Goal: Complete application form: Complete application form

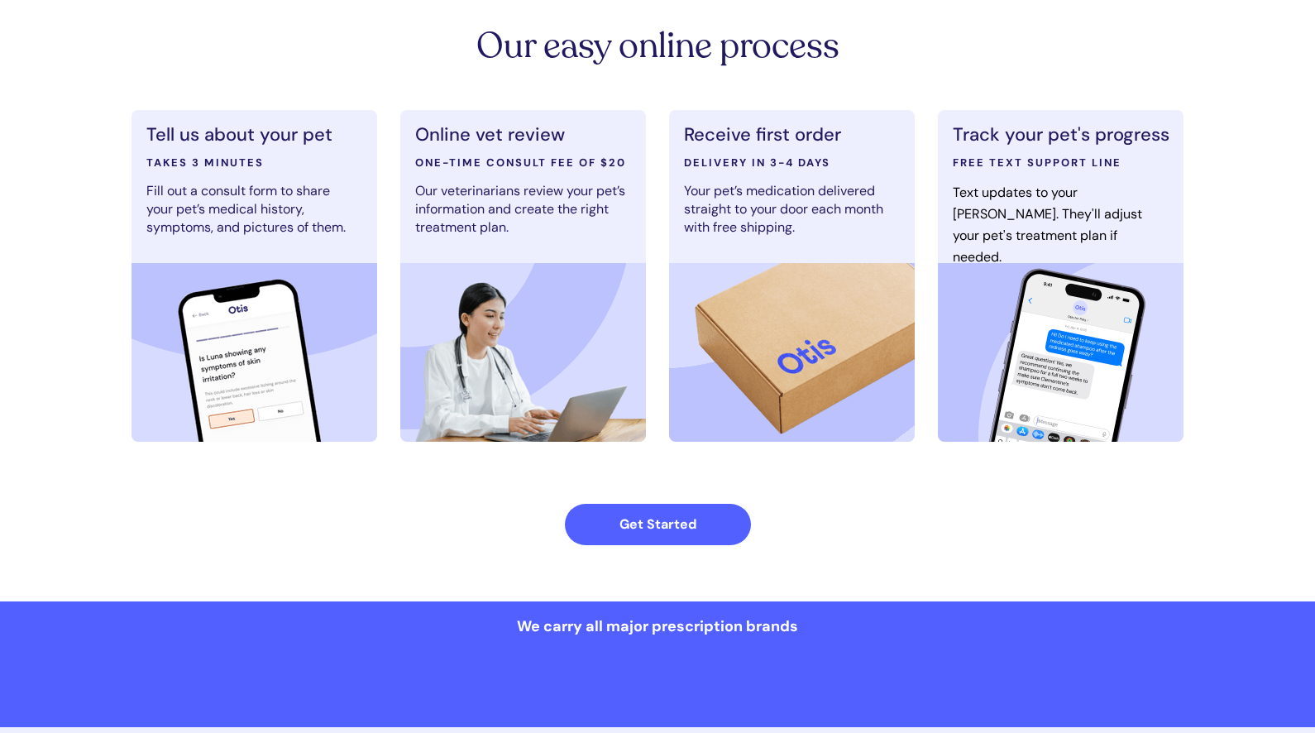
scroll to position [858, 0]
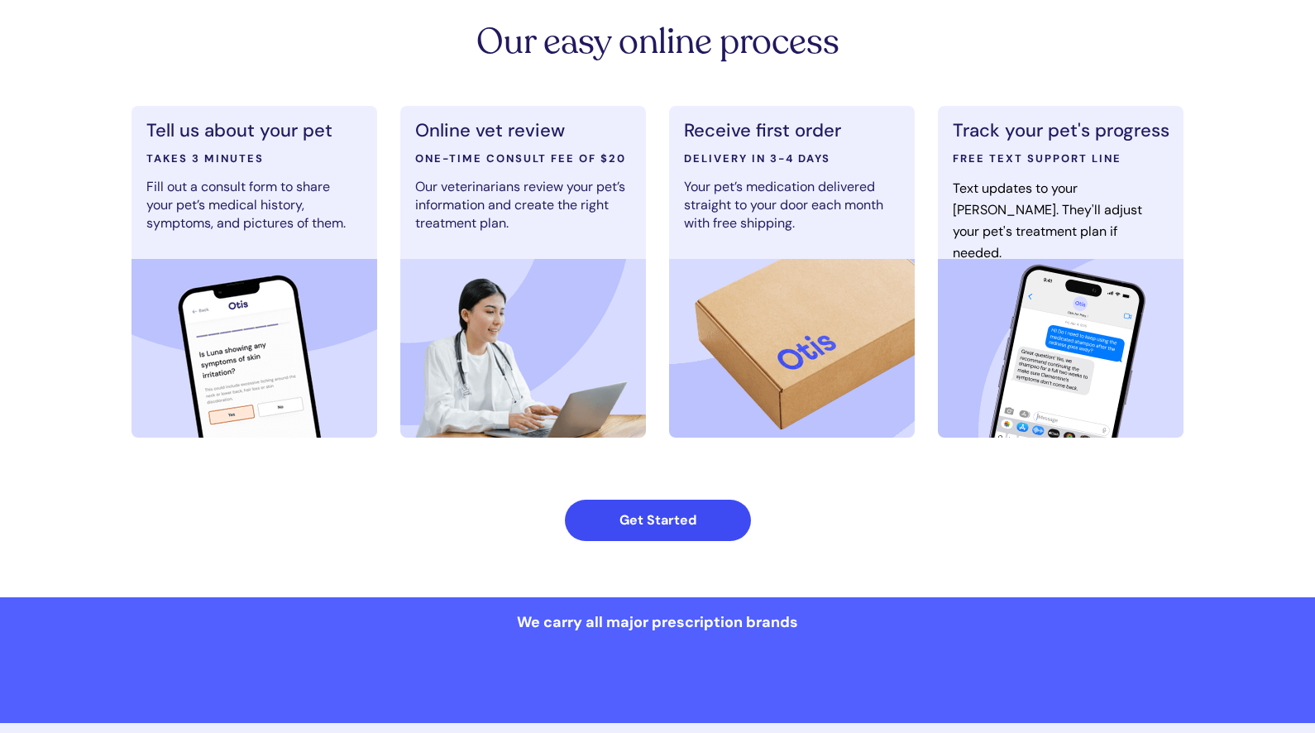
click at [653, 524] on strong "Get Started" at bounding box center [657, 519] width 77 height 17
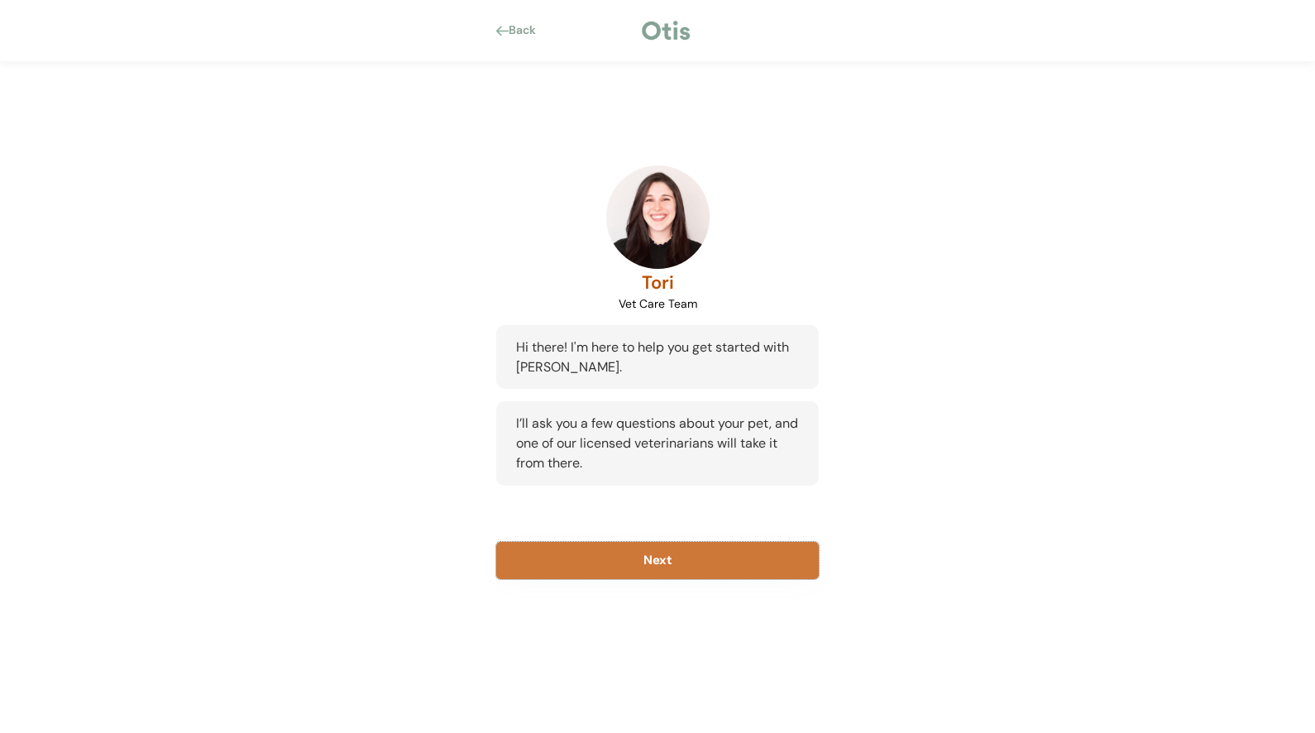
click at [667, 563] on button "Next" at bounding box center [657, 560] width 323 height 37
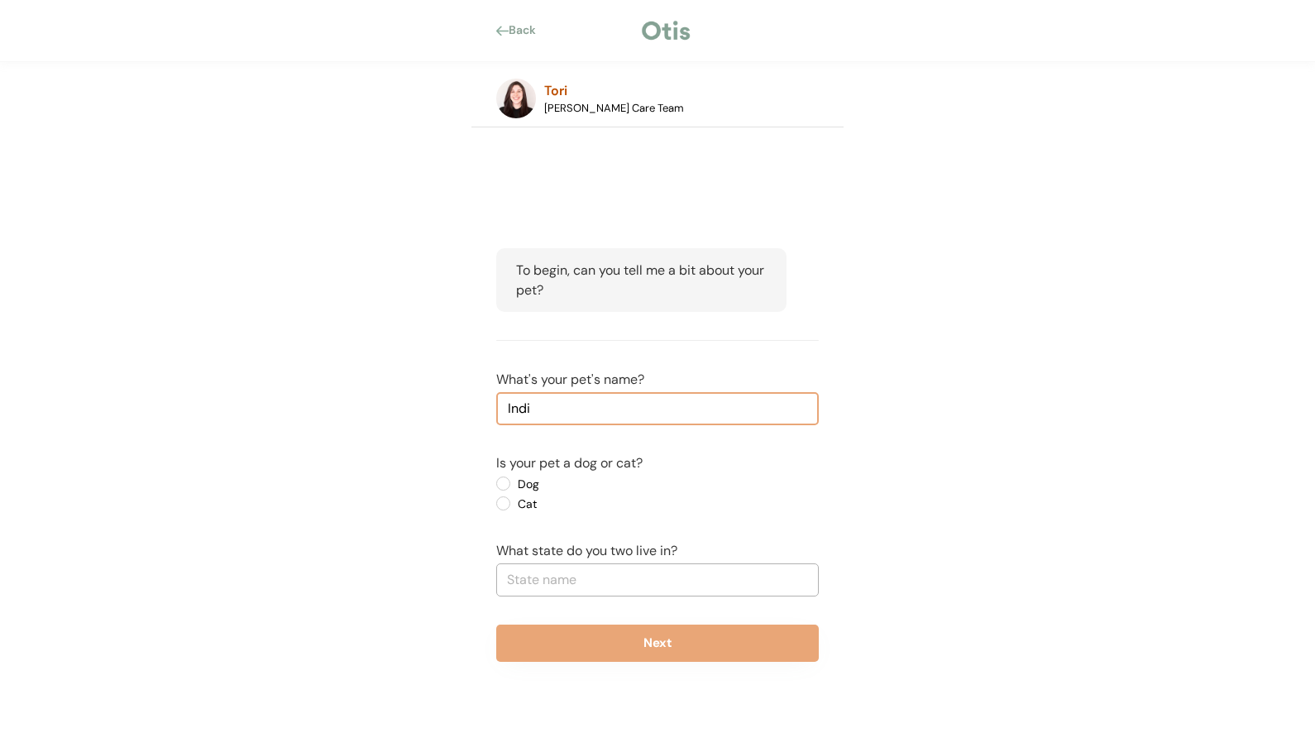
type input "Indi"
click at [513, 478] on label "Dog" at bounding box center [587, 484] width 149 height 12
click at [495, 478] on input "Dog" at bounding box center [489, 483] width 11 height 11
radio input "true"
click at [519, 577] on input "text" at bounding box center [657, 579] width 323 height 33
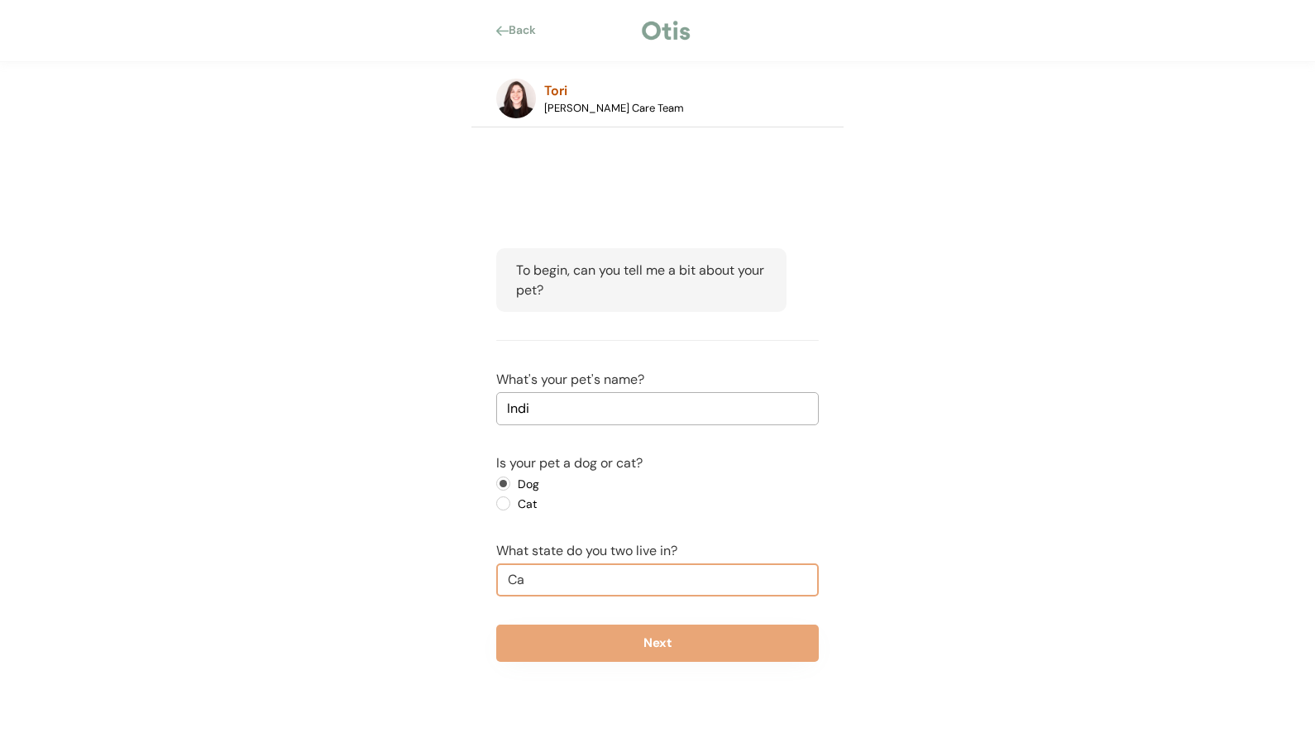
type input "Cal"
type input "California"
type input "Cal"
type input "California"
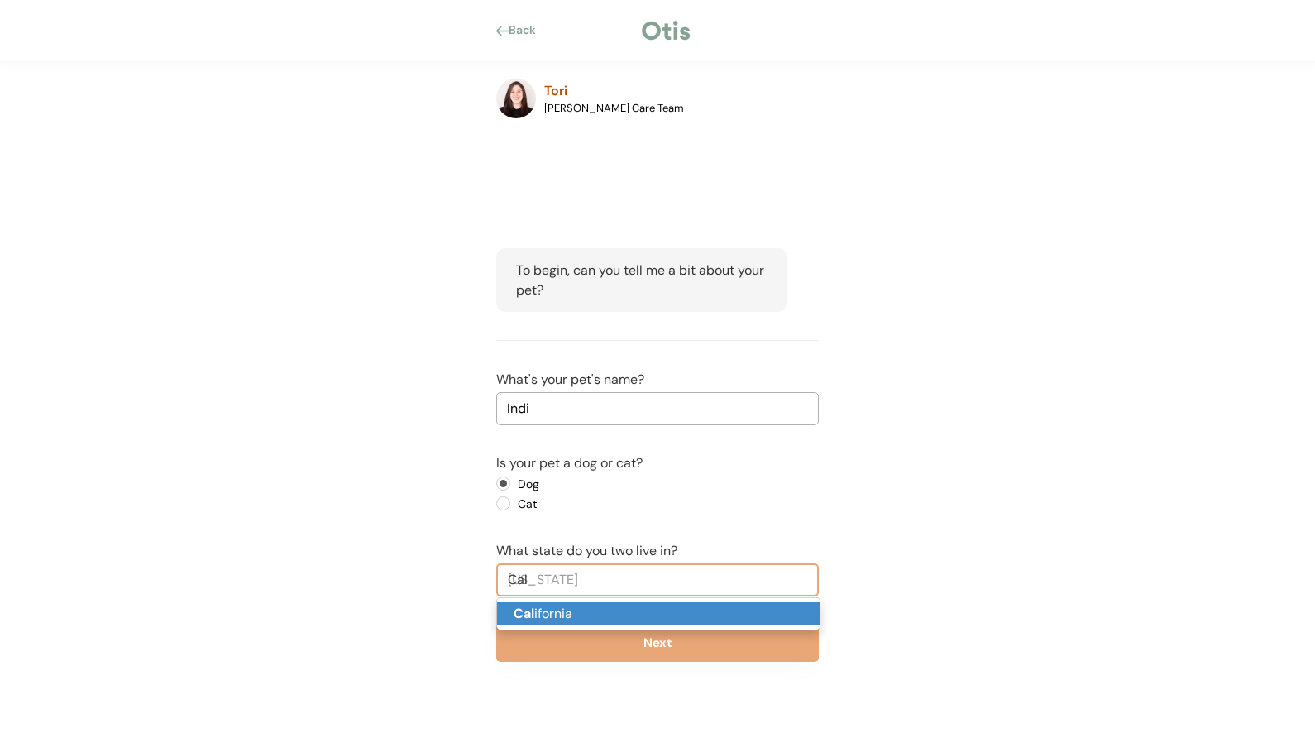
click at [529, 610] on strong "Cal" at bounding box center [524, 613] width 21 height 17
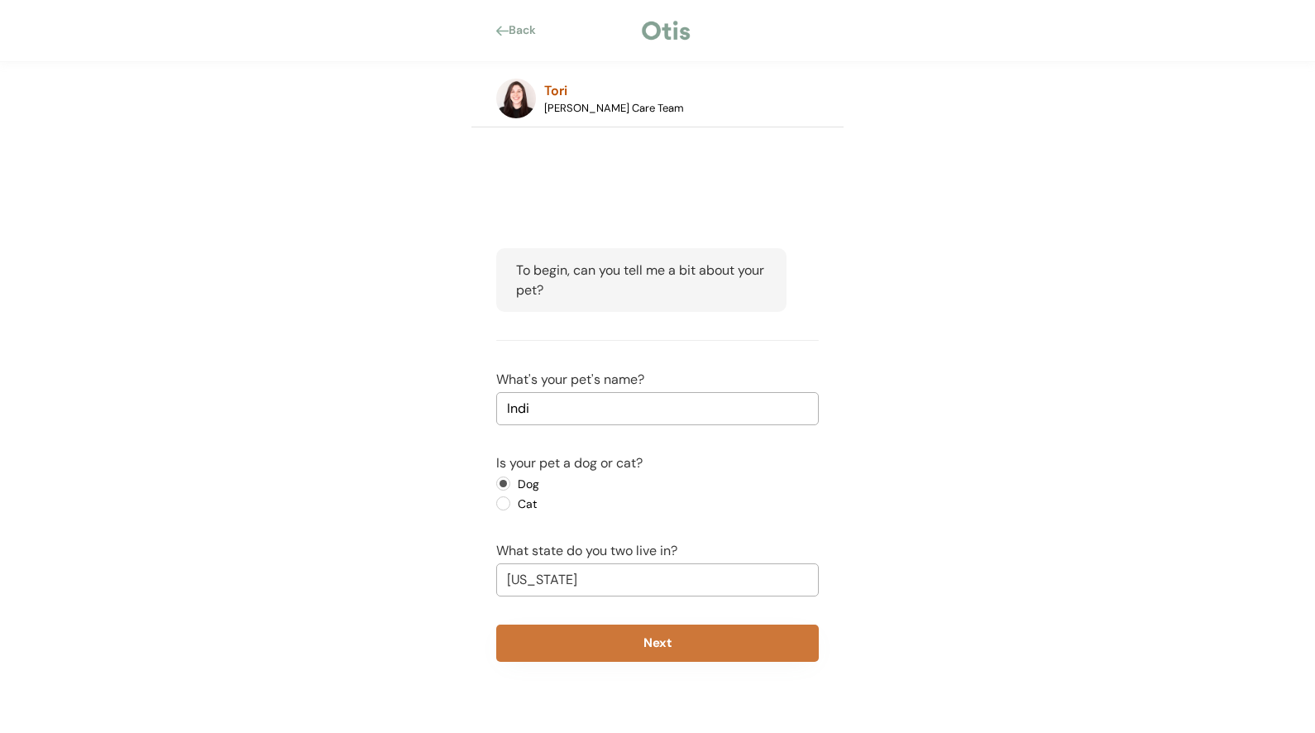
type input "California"
click at [605, 643] on button "Next" at bounding box center [657, 642] width 323 height 37
